Goal: Information Seeking & Learning: Learn about a topic

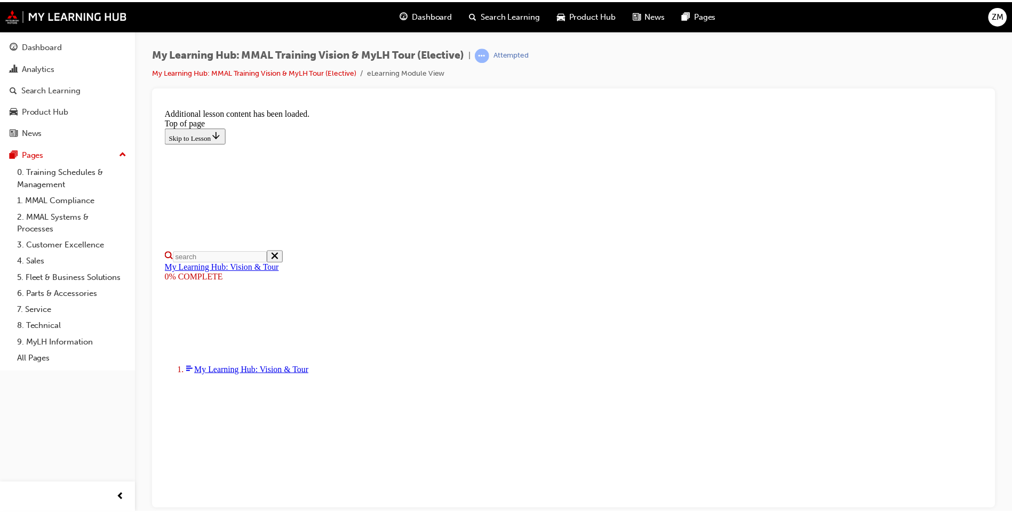
scroll to position [312, 0]
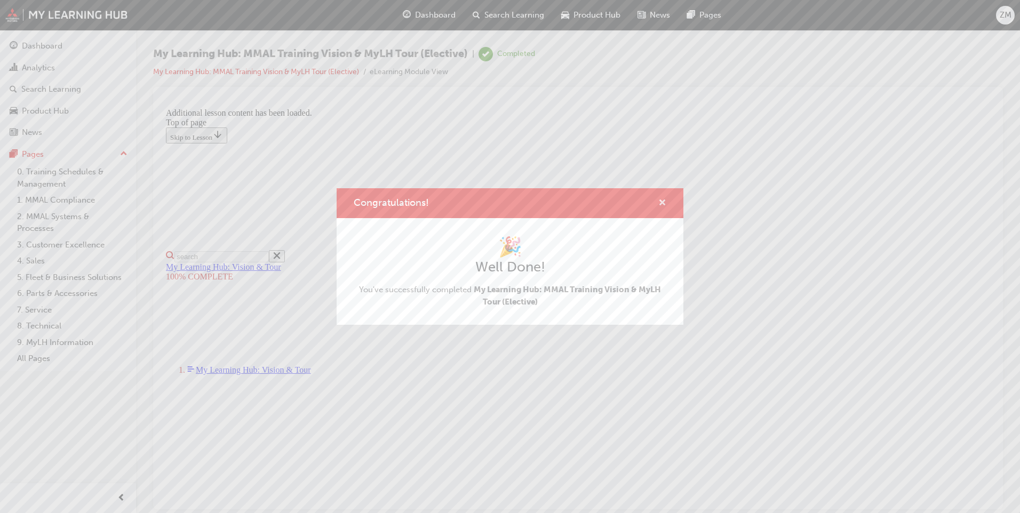
click at [662, 201] on span "cross-icon" at bounding box center [662, 204] width 8 height 10
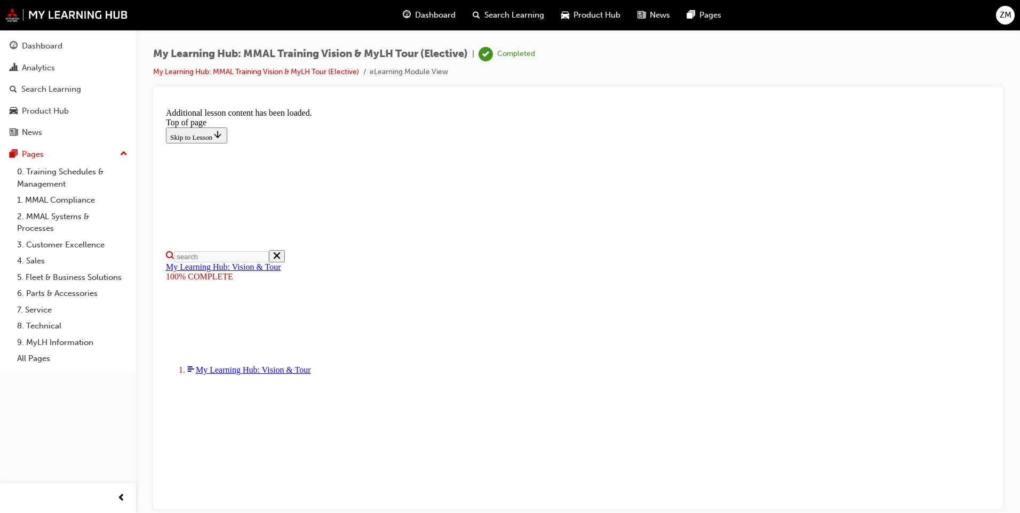
click at [425, 13] on span "Dashboard" at bounding box center [435, 15] width 41 height 12
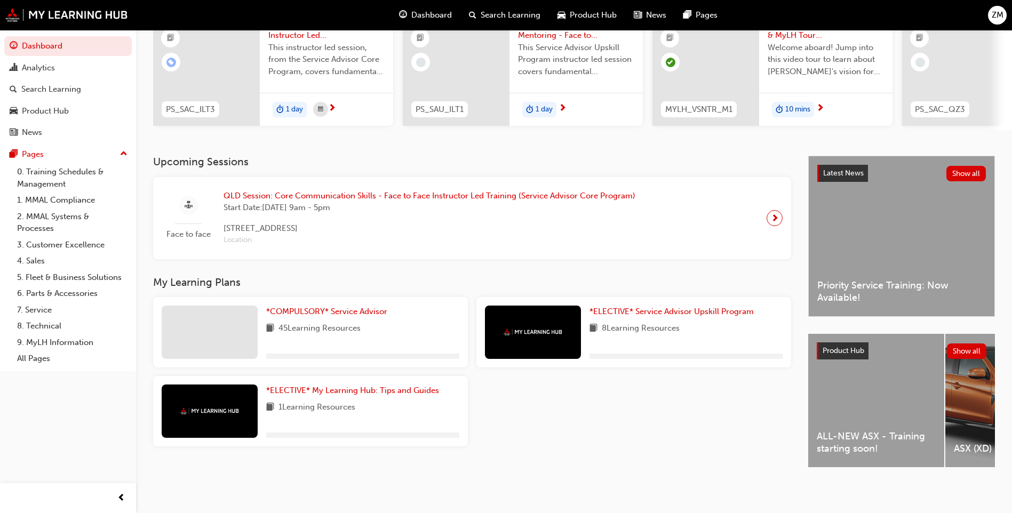
scroll to position [124, 0]
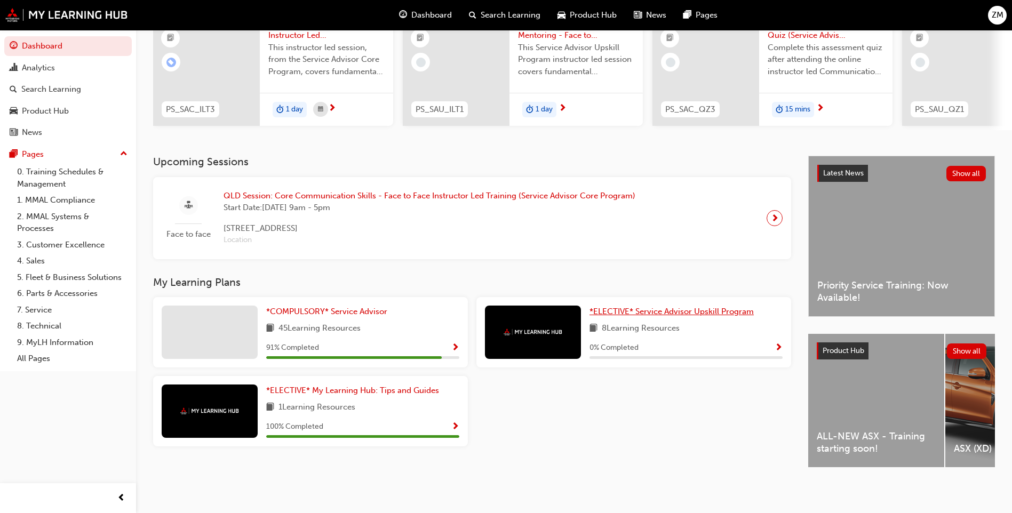
click at [656, 310] on span "*ELECTIVE* Service Advisor Upskill Program" at bounding box center [672, 312] width 164 height 10
